Goal: Task Accomplishment & Management: Use online tool/utility

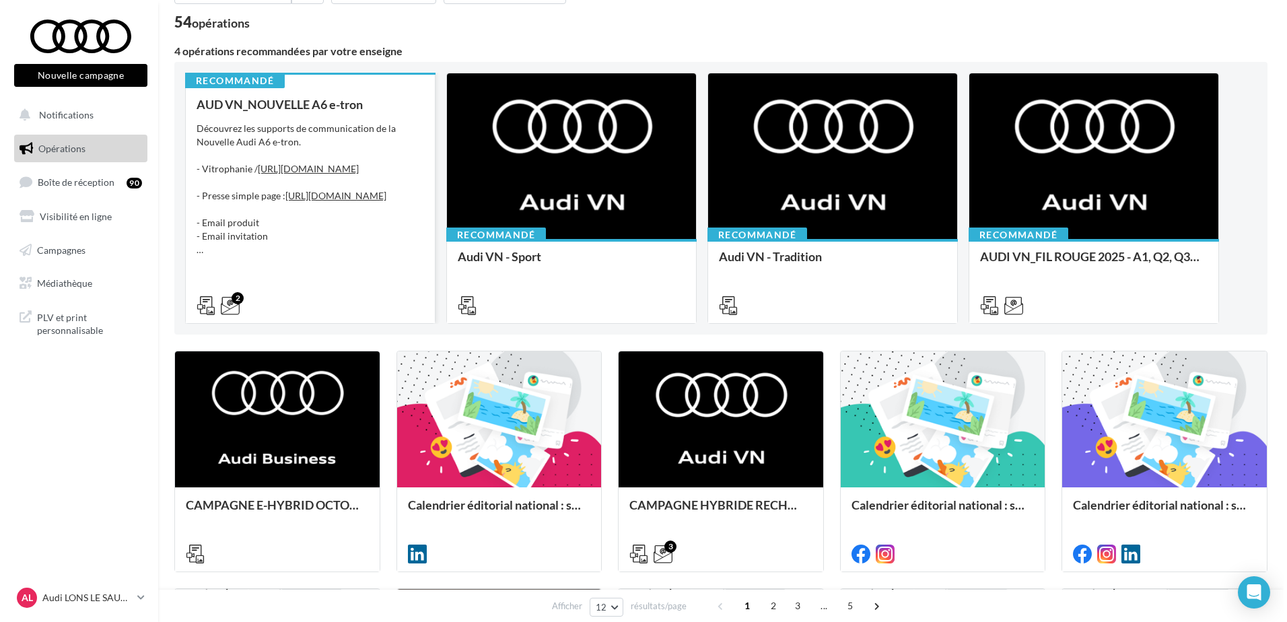
scroll to position [269, 0]
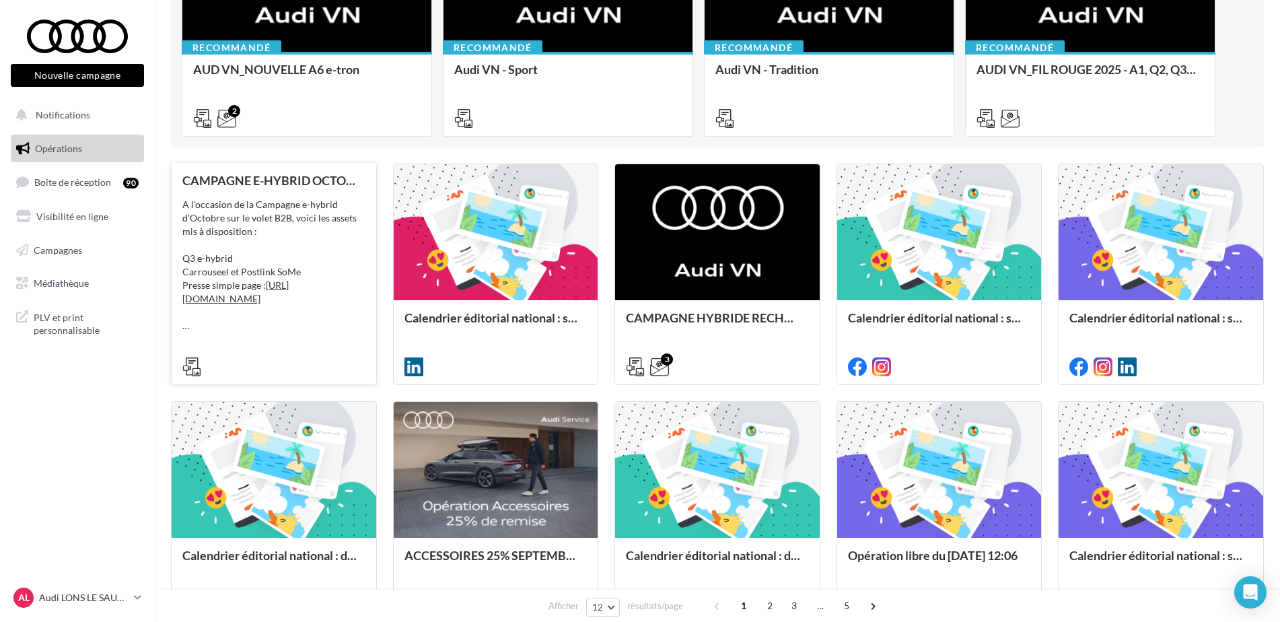
click at [334, 247] on div "A l'occasion de la Campagne e-hybrid d'Octobre sur le volet B2B, voici les asse…" at bounding box center [273, 265] width 183 height 135
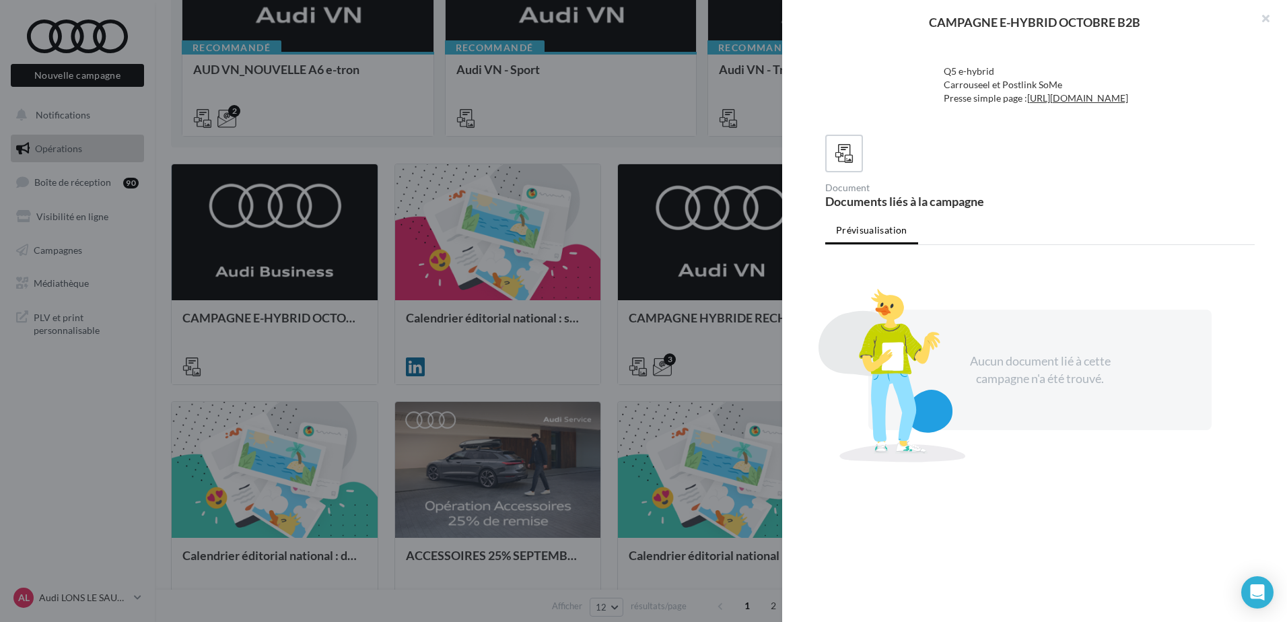
scroll to position [0, 0]
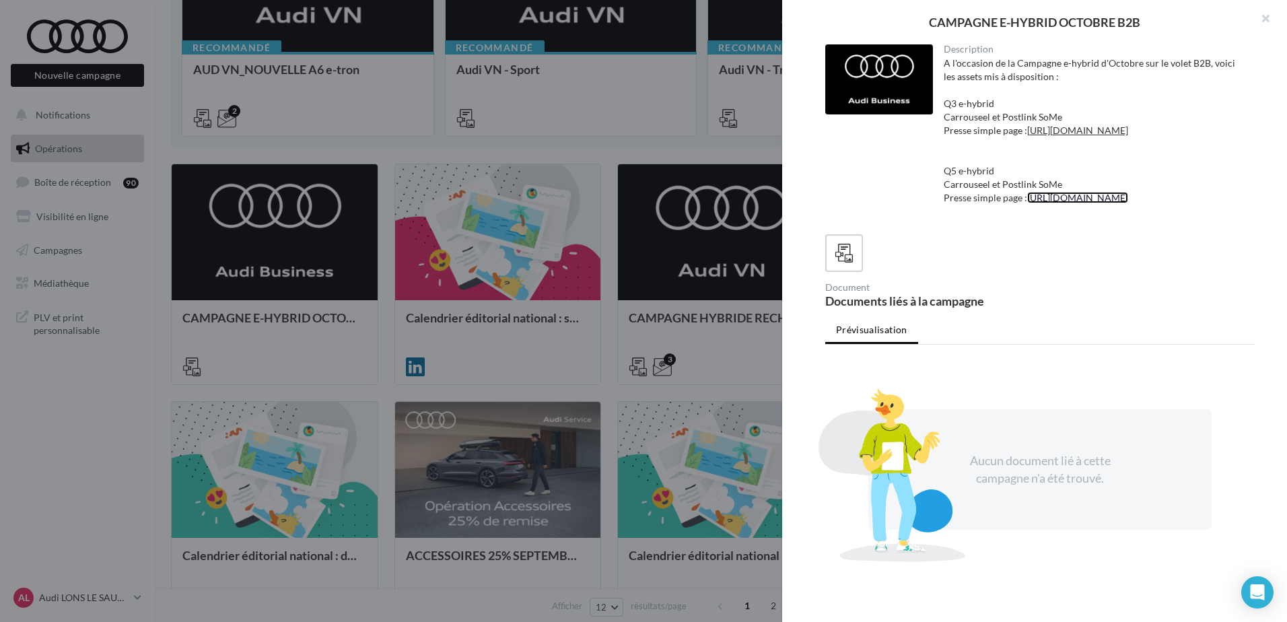
click at [1062, 203] on link "https://audi.get-it-solutions.com/accueil/11211-.html?adtoken=f662818b11402c7d2…" at bounding box center [1077, 197] width 101 height 11
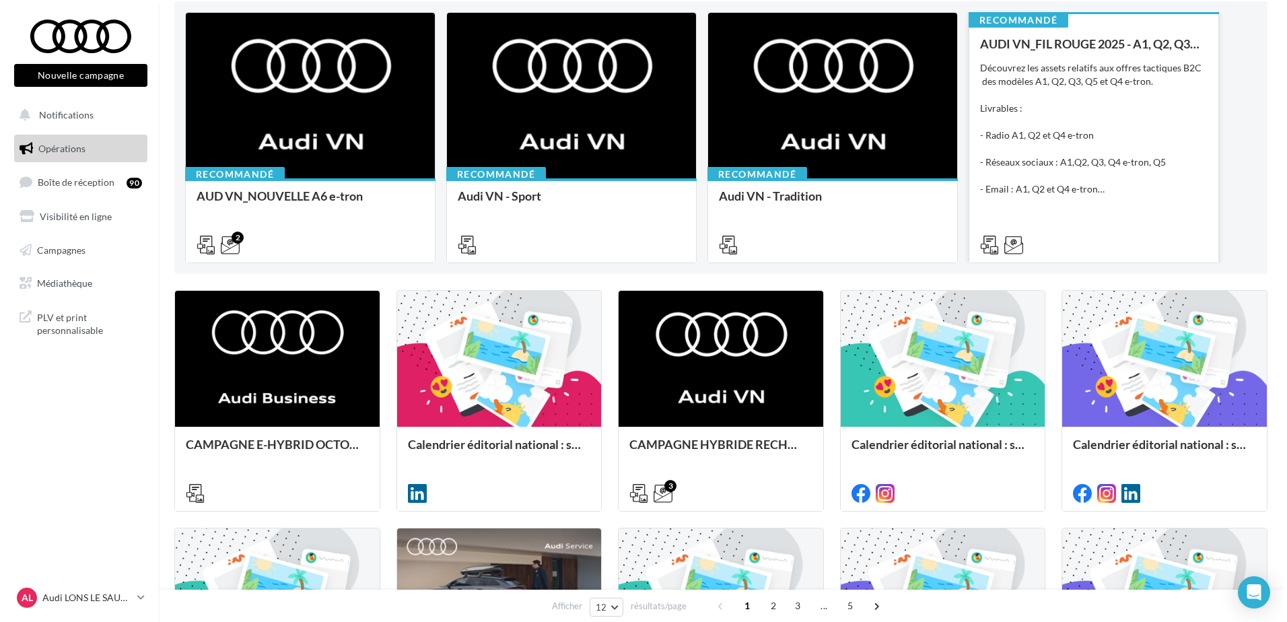
scroll to position [269, 0]
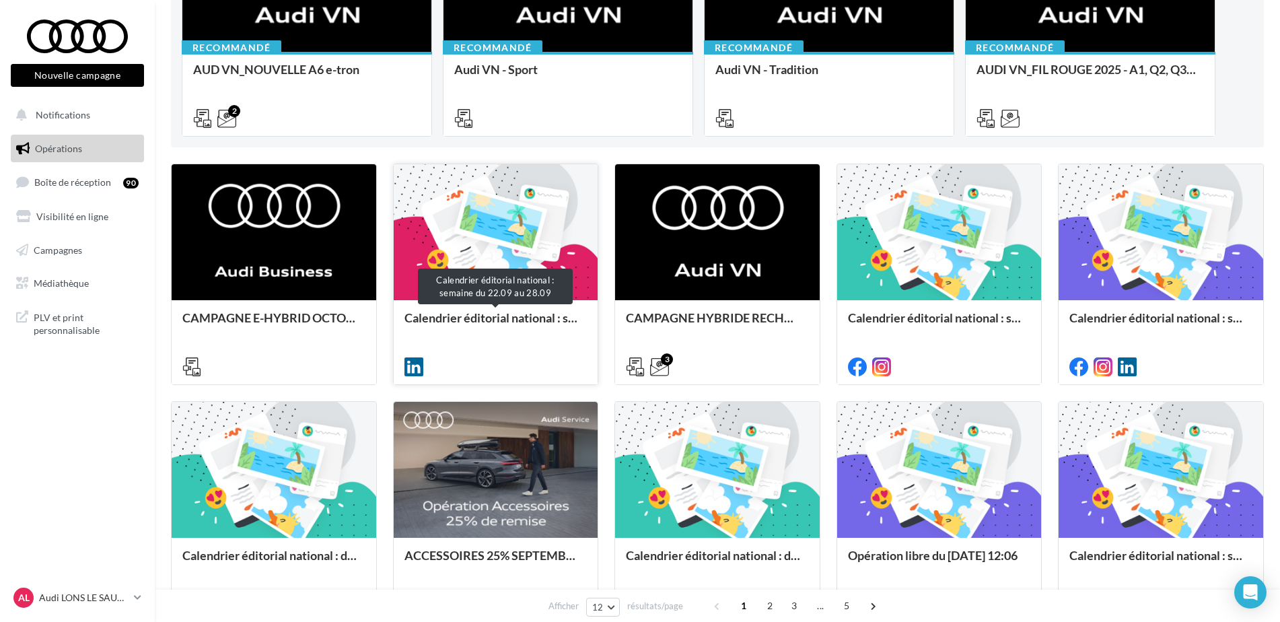
click at [486, 312] on div "Calendrier éditorial national : semaine du 22.09 au 28.09" at bounding box center [496, 324] width 183 height 27
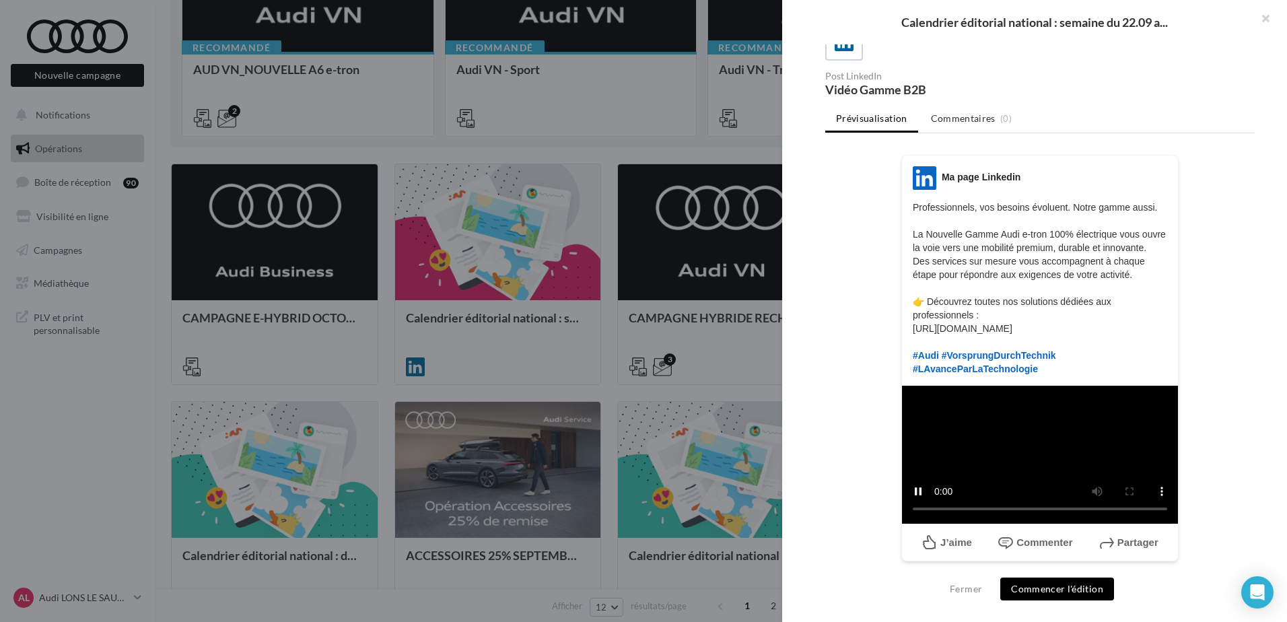
scroll to position [174, 0]
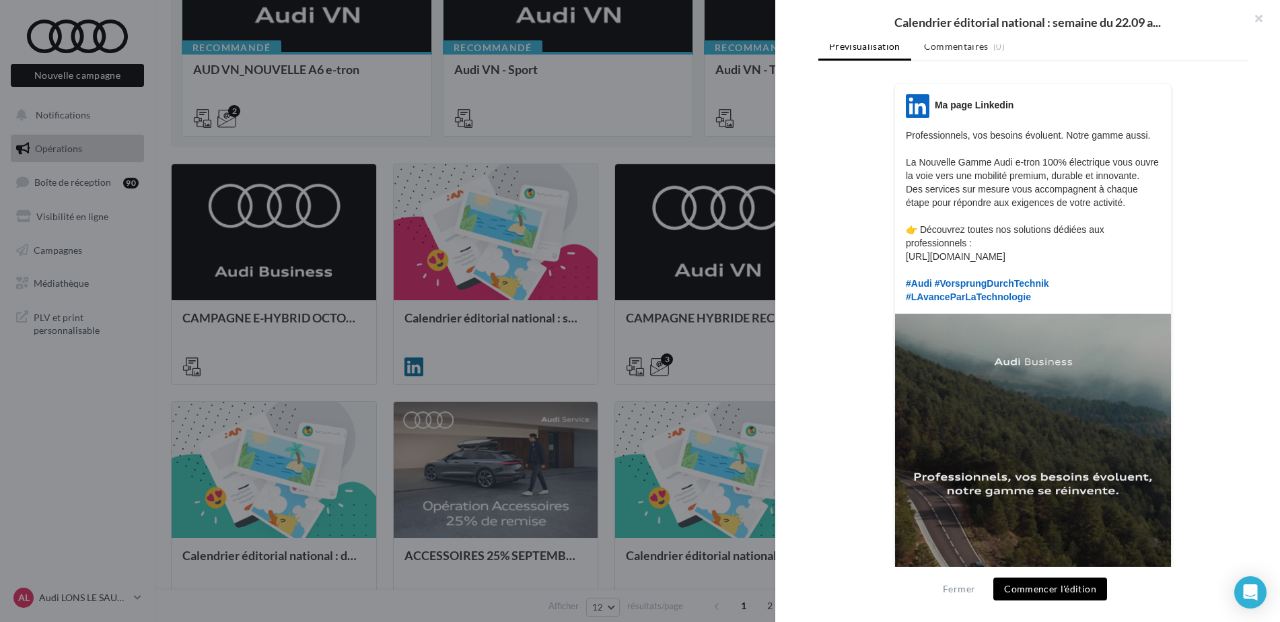
click at [565, 246] on div at bounding box center [640, 311] width 1280 height 622
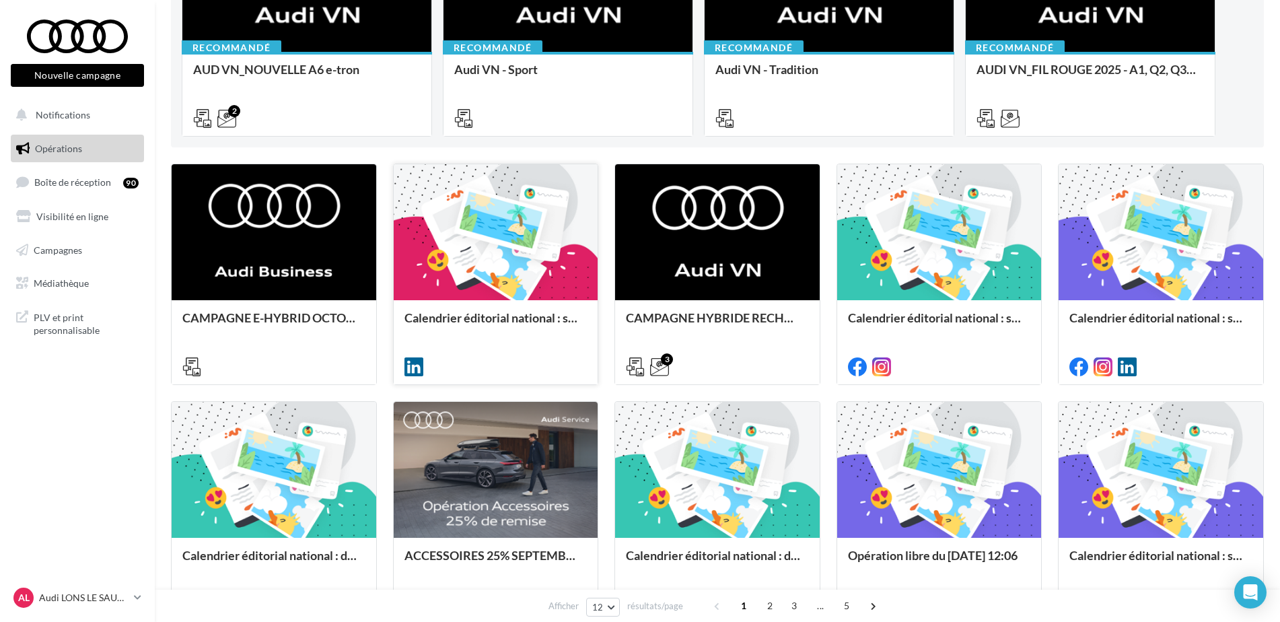
click at [533, 309] on div "Calendrier éditorial national : semaine du 22.09 au 28.09" at bounding box center [496, 341] width 205 height 83
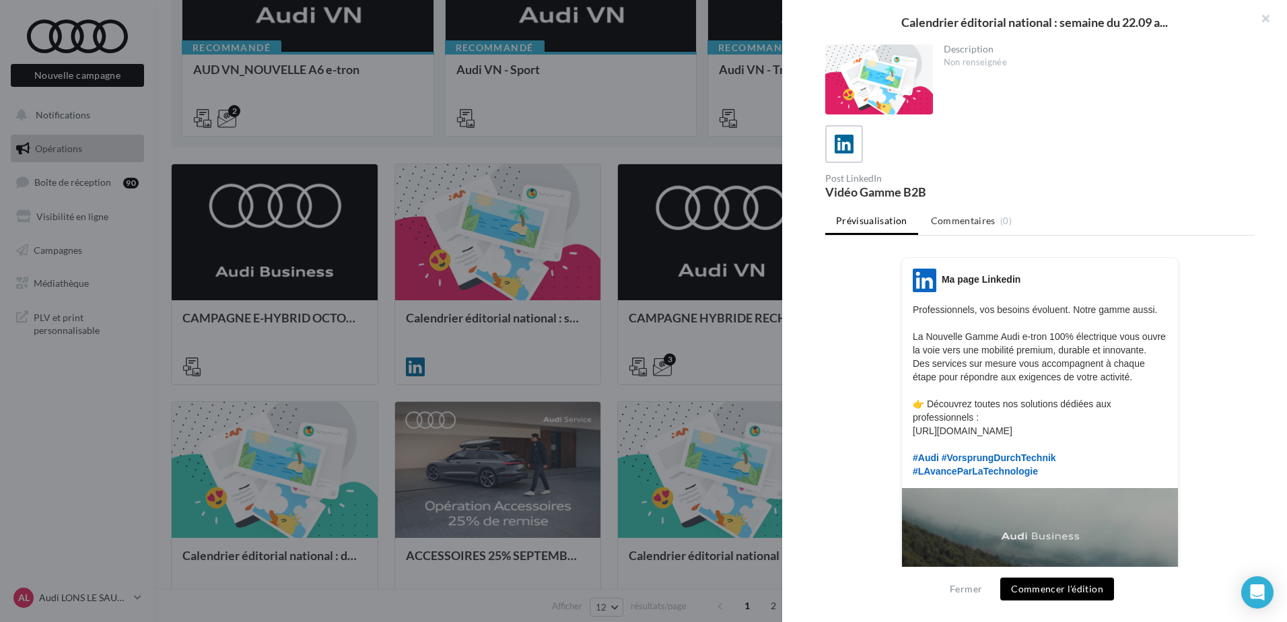
click at [1058, 591] on button "Commencer l'édition" at bounding box center [1057, 589] width 114 height 23
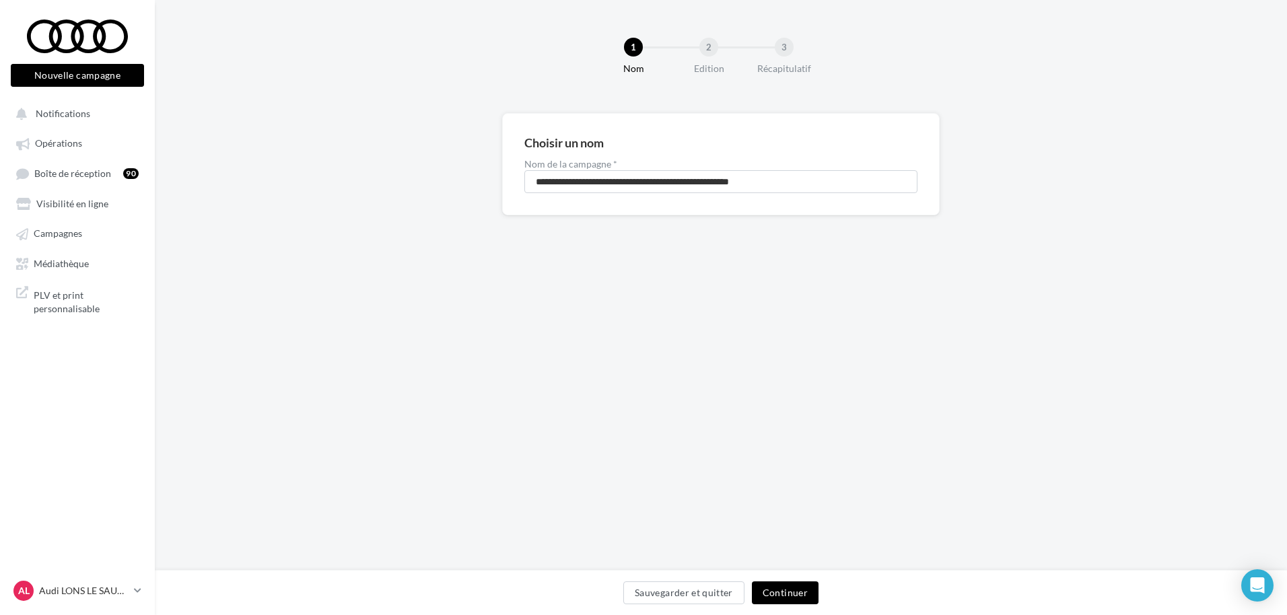
click at [786, 594] on button "Continuer" at bounding box center [785, 593] width 67 height 23
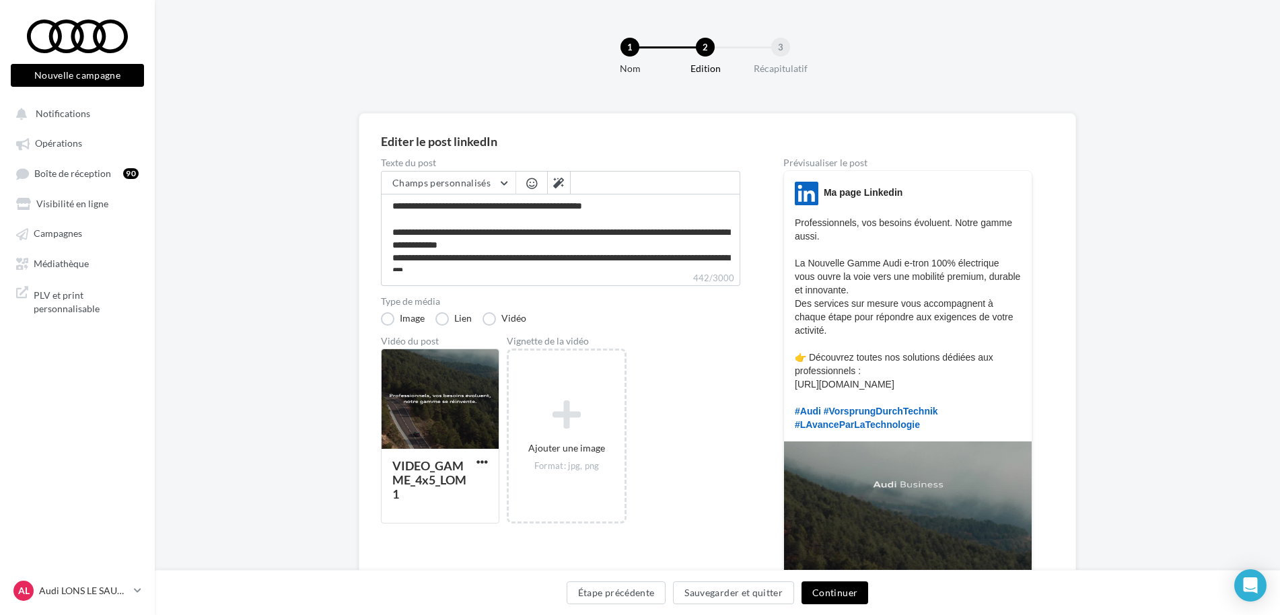
click at [838, 588] on button "Continuer" at bounding box center [835, 593] width 67 height 23
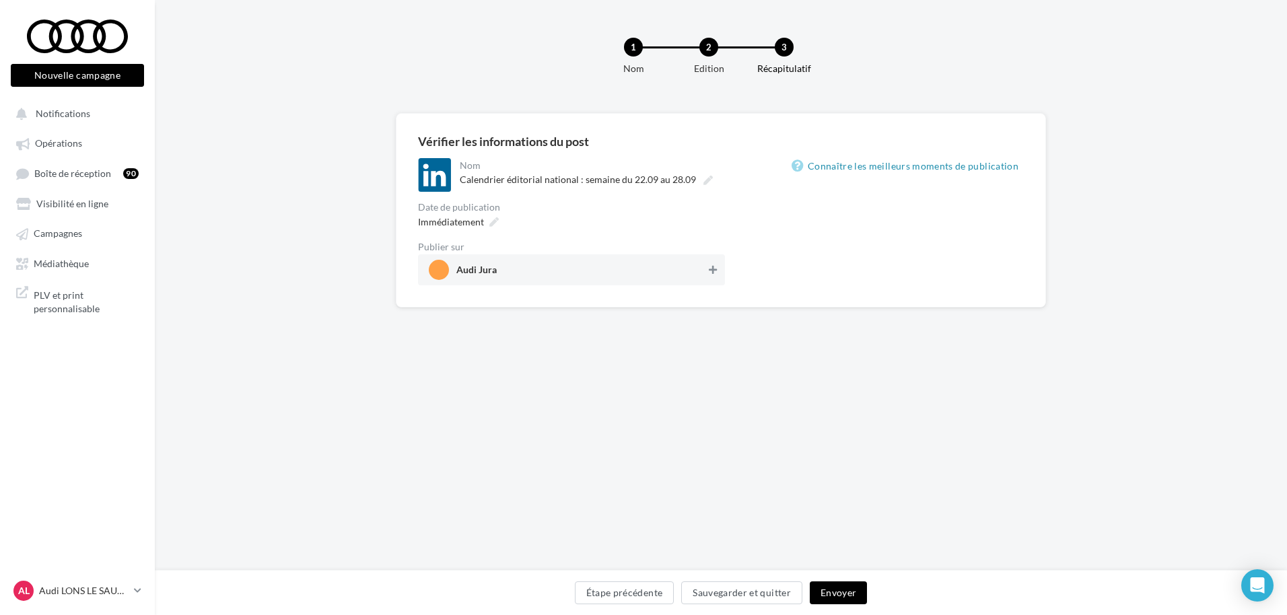
click at [712, 270] on icon at bounding box center [713, 269] width 8 height 9
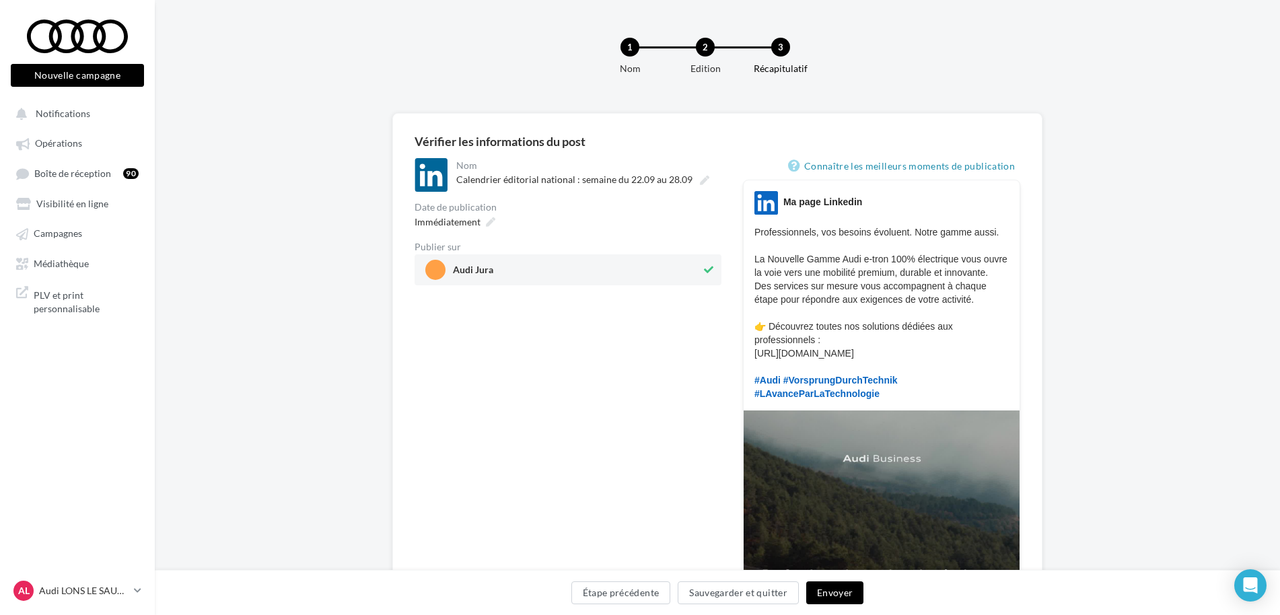
click at [848, 591] on button "Envoyer" at bounding box center [835, 593] width 57 height 23
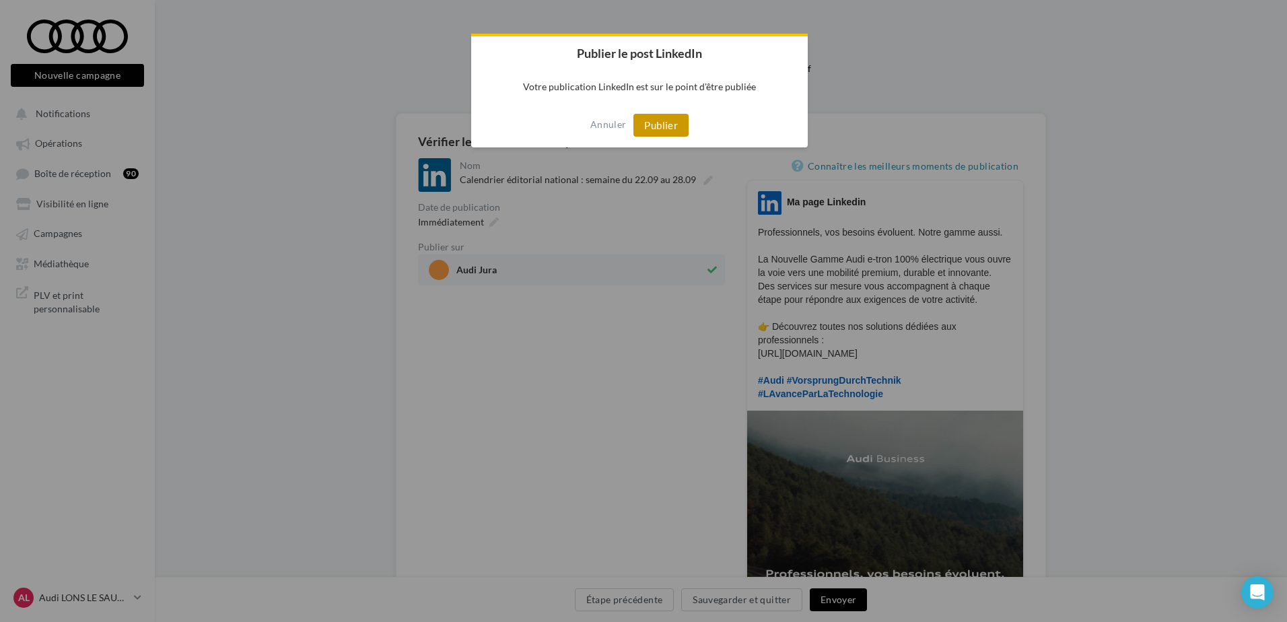
click at [678, 124] on button "Publier" at bounding box center [660, 125] width 55 height 23
